Goal: Task Accomplishment & Management: Use online tool/utility

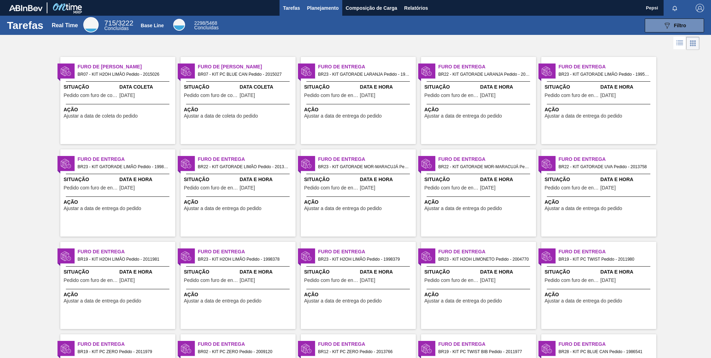
click at [331, 8] on span "Planejamento" at bounding box center [323, 8] width 32 height 8
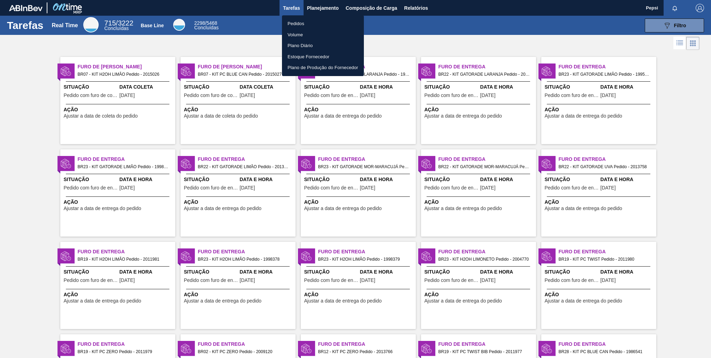
click at [308, 27] on li "Pedidos" at bounding box center [323, 23] width 82 height 11
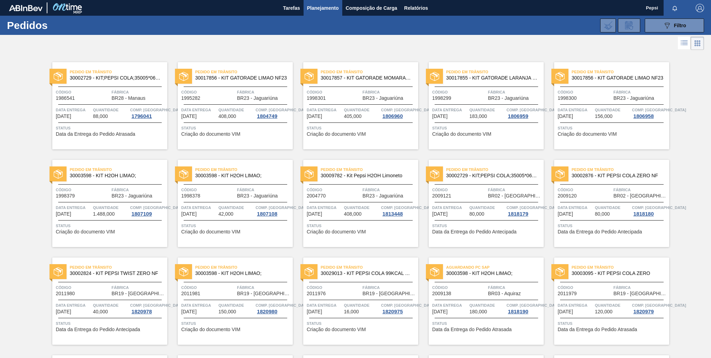
click at [172, 53] on div "Pedido [PERSON_NAME] 30017856 - KIT GATORADE LIMAO NF23 Código 1995282 Fábrica …" at bounding box center [229, 101] width 125 height 98
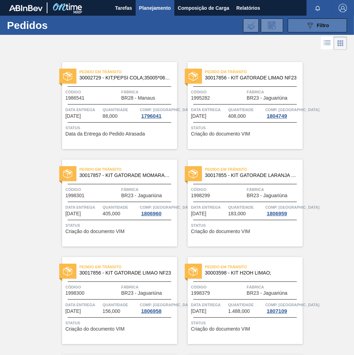
click at [320, 28] on div "089F7B8B-B2A5-4AFE-B5C0-19BA573D28AC Filtro" at bounding box center [317, 25] width 23 height 8
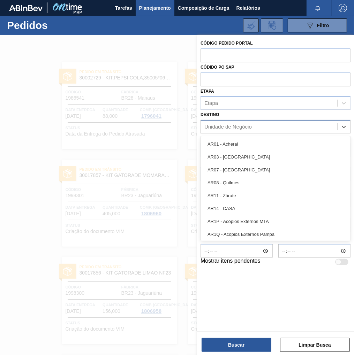
click at [220, 129] on div "Unidade de Negócio" at bounding box center [227, 127] width 47 height 6
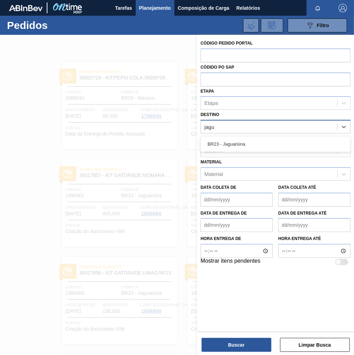
type input "jagua"
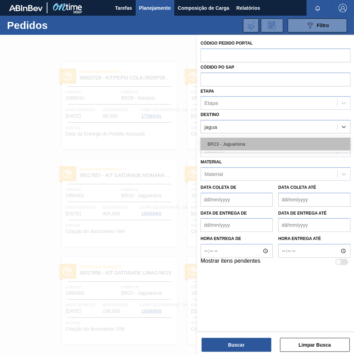
click at [248, 148] on div "BR23 - Jaguariúna" at bounding box center [275, 144] width 150 height 13
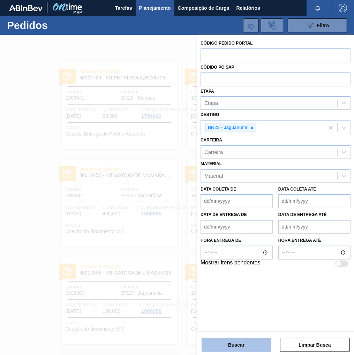
click at [245, 345] on button "Buscar" at bounding box center [236, 345] width 70 height 14
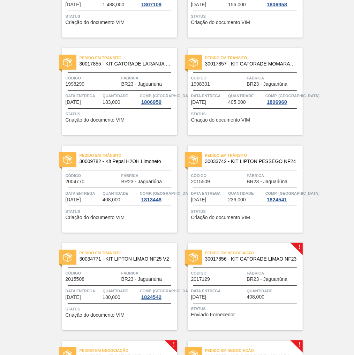
scroll to position [405, 0]
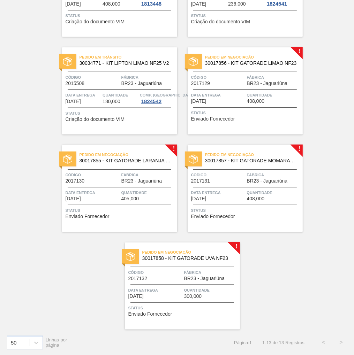
click at [280, 107] on div at bounding box center [245, 107] width 104 height 0
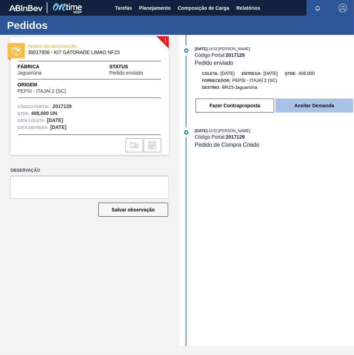
click at [298, 111] on button "Aceitar Demanda" at bounding box center [314, 106] width 78 height 14
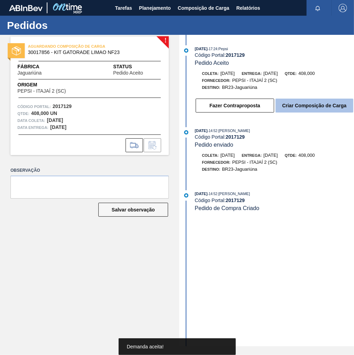
click at [315, 105] on button "Criar Composição de Carga" at bounding box center [314, 106] width 78 height 14
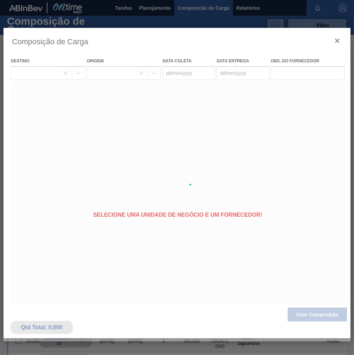
type coleta "[DATE]"
type entrega "[DATE]"
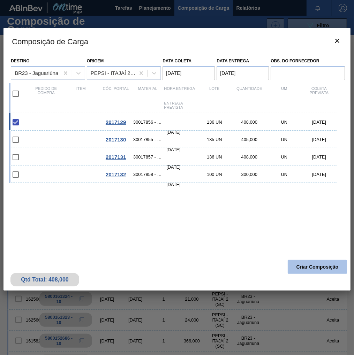
click at [321, 267] on button "Criar Composição" at bounding box center [317, 267] width 59 height 14
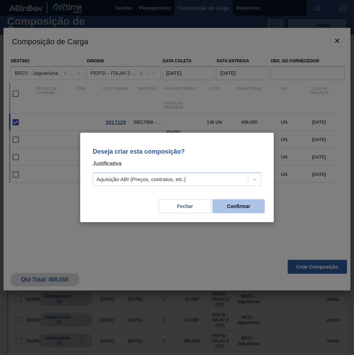
click at [240, 210] on button "Confirmar" at bounding box center [238, 206] width 52 height 14
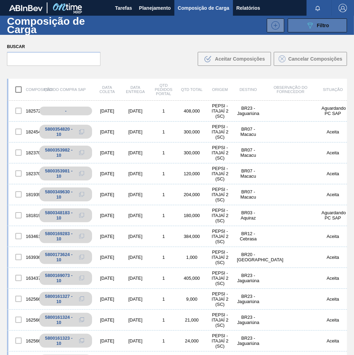
click at [308, 28] on icon "089F7B8B-B2A5-4AFE-B5C0-19BA573D28AC" at bounding box center [310, 25] width 8 height 8
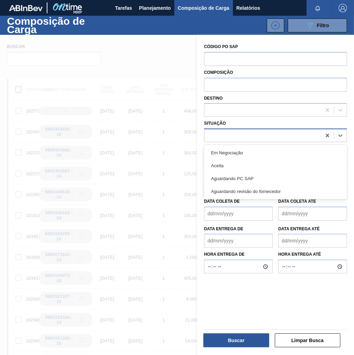
click at [227, 136] on div at bounding box center [262, 136] width 117 height 10
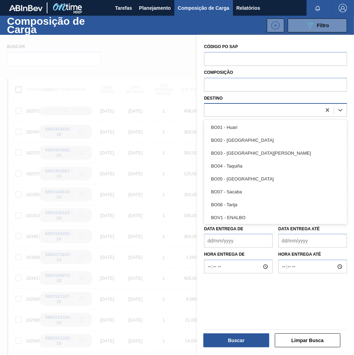
click at [232, 110] on div at bounding box center [262, 110] width 117 height 10
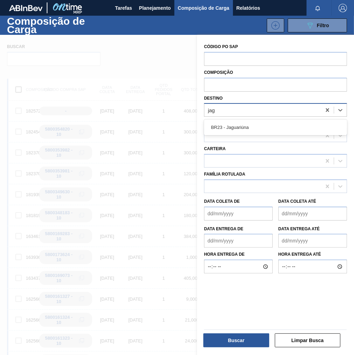
type input "jagu"
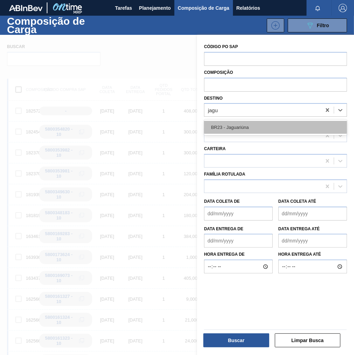
click at [238, 124] on div "BR23 - Jaguariúna" at bounding box center [275, 127] width 143 height 13
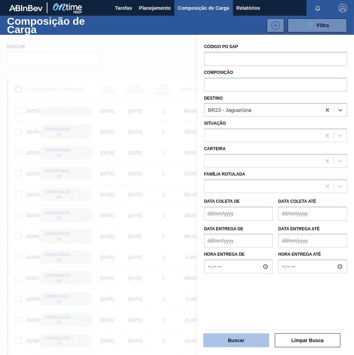
click at [250, 344] on button "Buscar" at bounding box center [236, 341] width 66 height 14
